Goal: Information Seeking & Learning: Learn about a topic

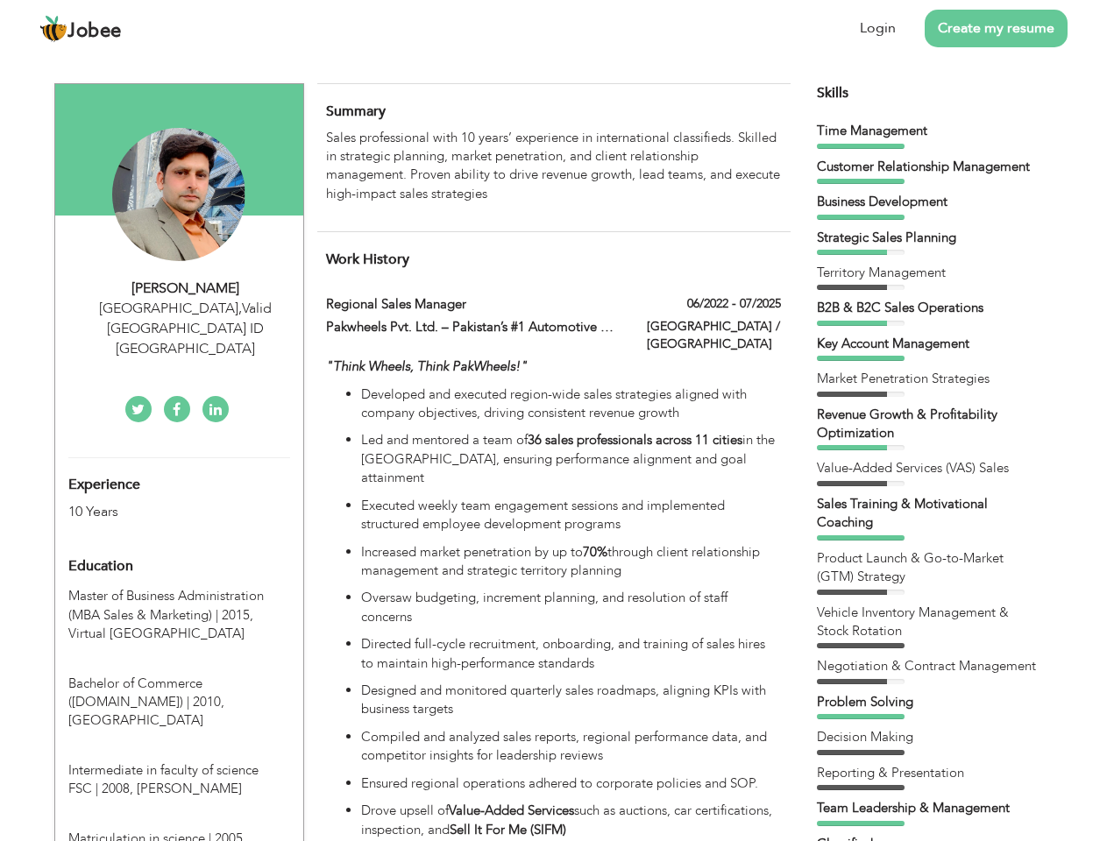
click at [179, 308] on div "[GEOGRAPHIC_DATA] , Valid [GEOGRAPHIC_DATA] ID [GEOGRAPHIC_DATA]" at bounding box center [185, 329] width 235 height 60
click at [186, 288] on div "[PERSON_NAME]" at bounding box center [185, 289] width 235 height 20
click at [186, 308] on div "[GEOGRAPHIC_DATA] , Valid [GEOGRAPHIC_DATA] ID [GEOGRAPHIC_DATA]" at bounding box center [185, 329] width 235 height 60
click at [179, 458] on div "Experience 10 Years" at bounding box center [158, 489] width 207 height 63
click at [159, 502] on div "10 Years" at bounding box center [158, 512] width 180 height 20
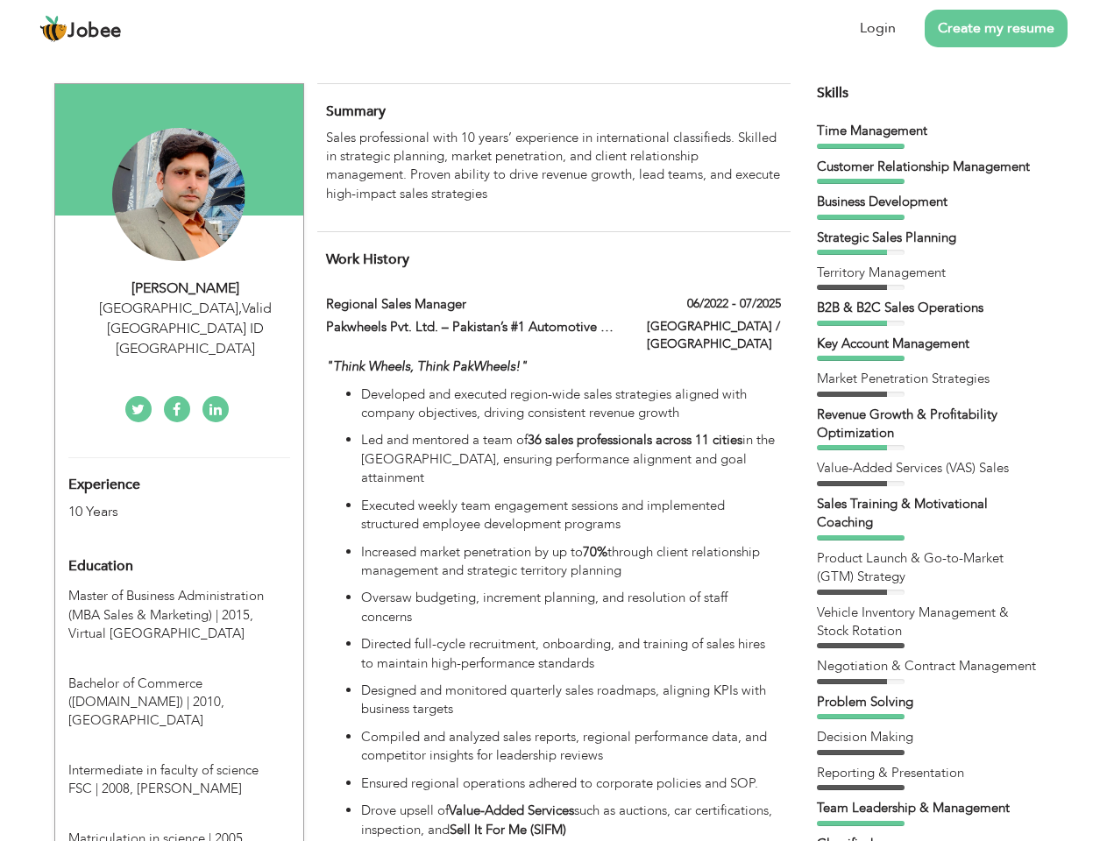
click at [179, 549] on div "Education" at bounding box center [158, 566] width 207 height 35
click at [179, 587] on span "Master of Business Administration (MBA Sales & Marketing) | 2015," at bounding box center [165, 605] width 195 height 36
click at [179, 675] on span "Bachelor of Commerce ([DOMAIN_NAME]) | 2010," at bounding box center [146, 693] width 156 height 36
click at [179, 761] on span "Intermediate in faculty of science FSC | 2008," at bounding box center [163, 779] width 190 height 36
click at [179, 830] on span "Matriculation in science | 2005," at bounding box center [157, 839] width 178 height 18
